Goal: Task Accomplishment & Management: Manage account settings

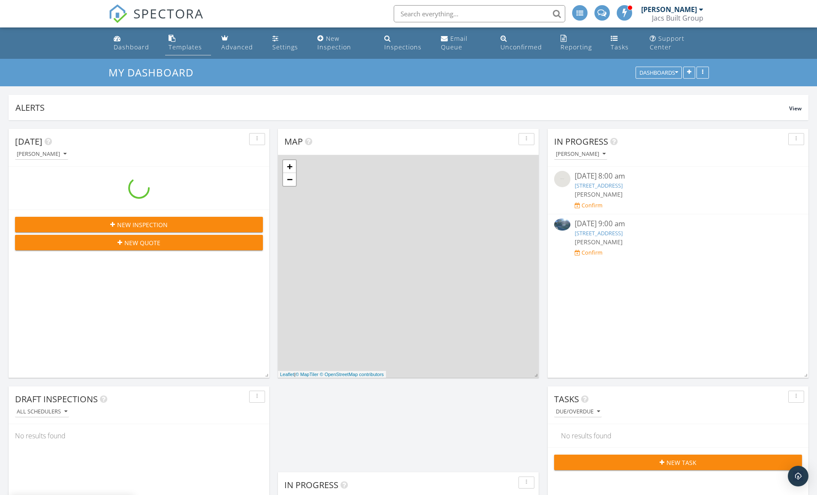
scroll to position [0, 155]
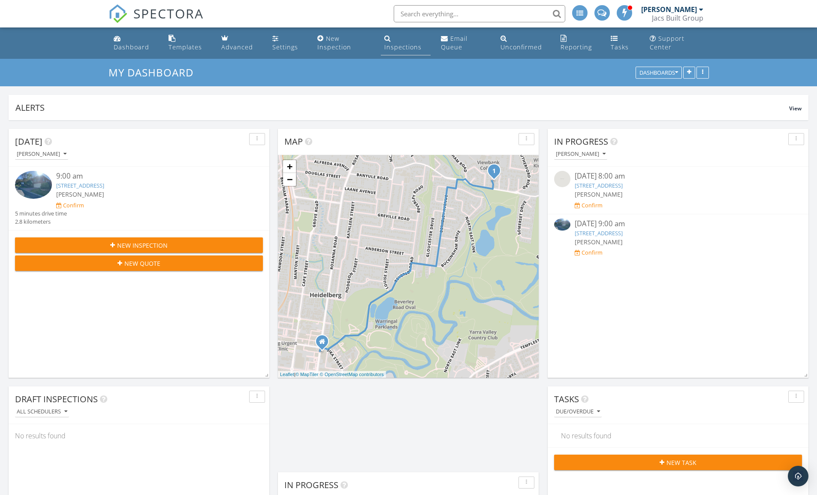
click at [392, 46] on div "Inspections" at bounding box center [402, 47] width 37 height 8
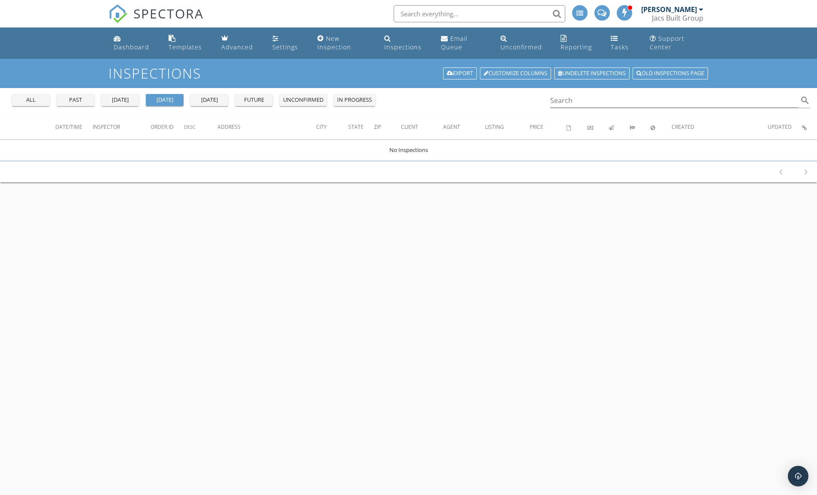
click at [361, 97] on div "in progress" at bounding box center [354, 100] width 35 height 9
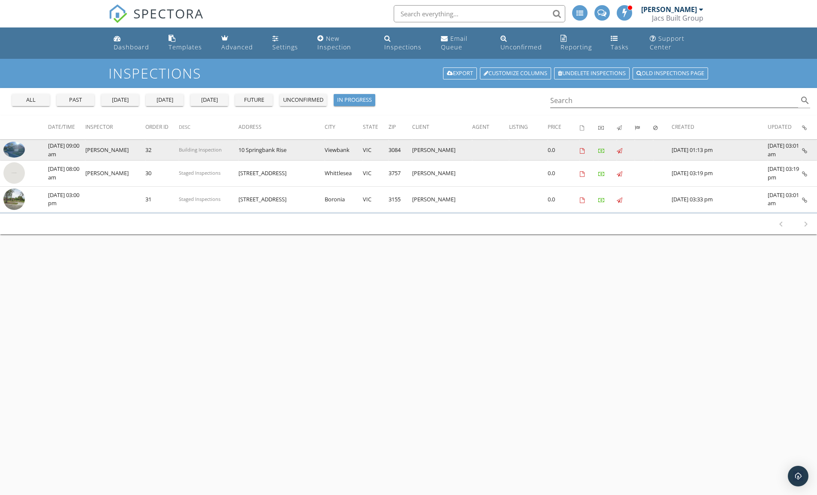
click at [803, 149] on icon at bounding box center [804, 151] width 5 height 6
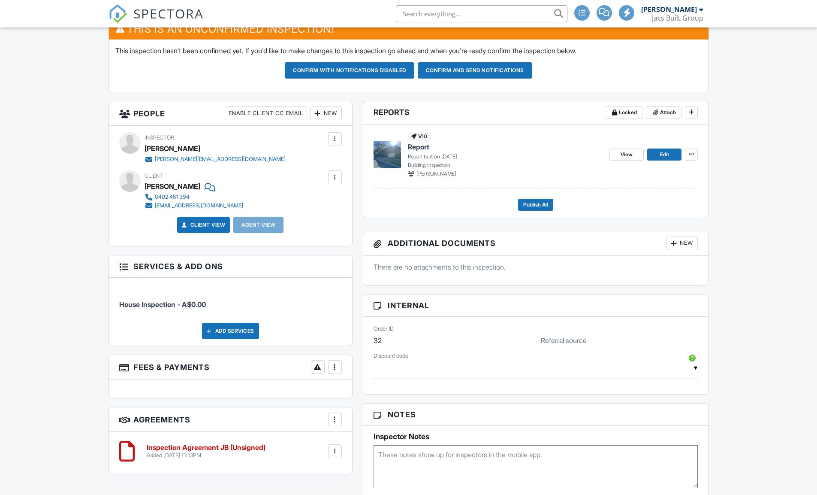
scroll to position [243, 0]
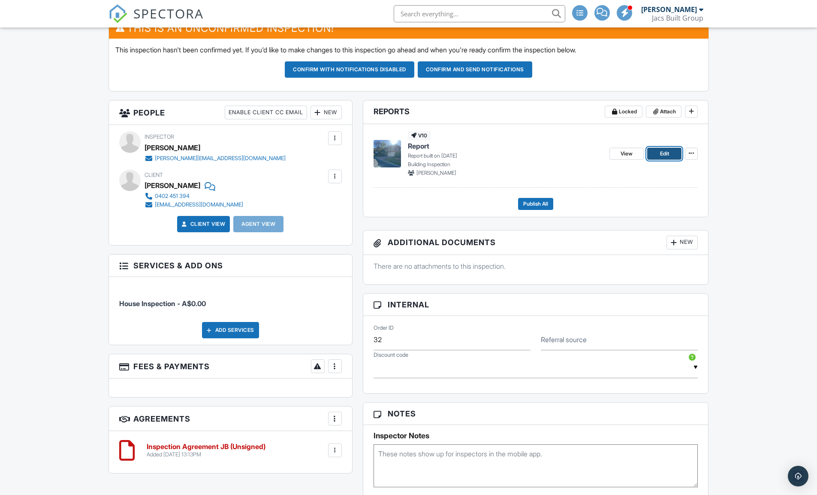
click at [662, 153] on span "Edit" at bounding box center [664, 153] width 9 height 9
